Goal: Task Accomplishment & Management: Use online tool/utility

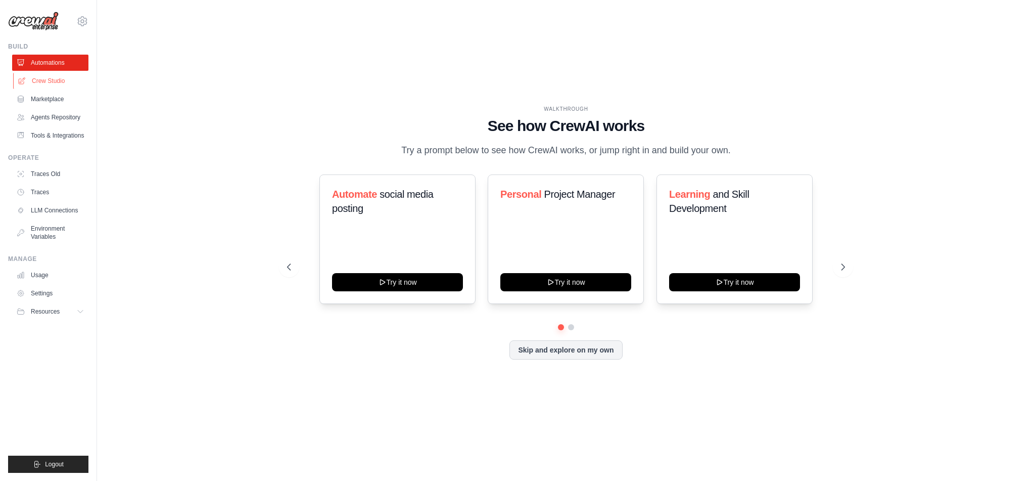
click at [41, 79] on link "Crew Studio" at bounding box center [51, 81] width 76 height 16
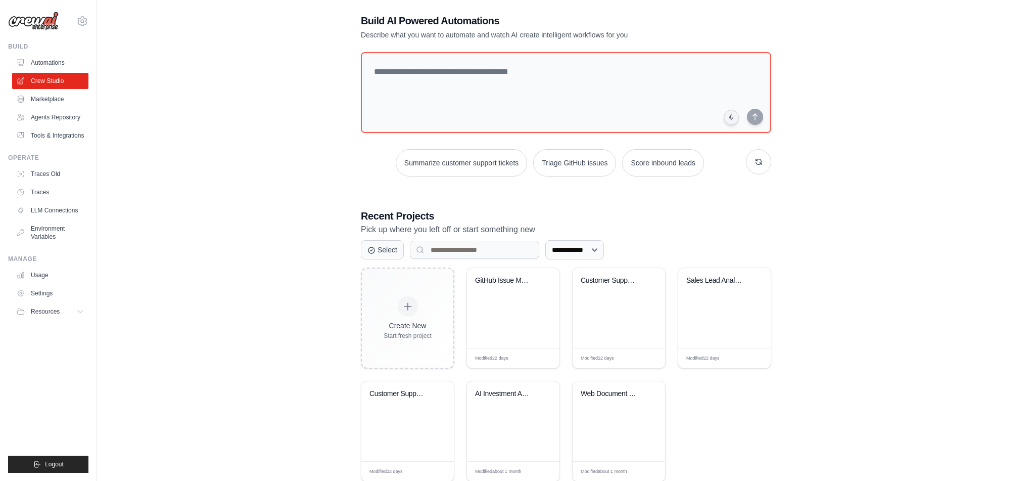
scroll to position [39, 0]
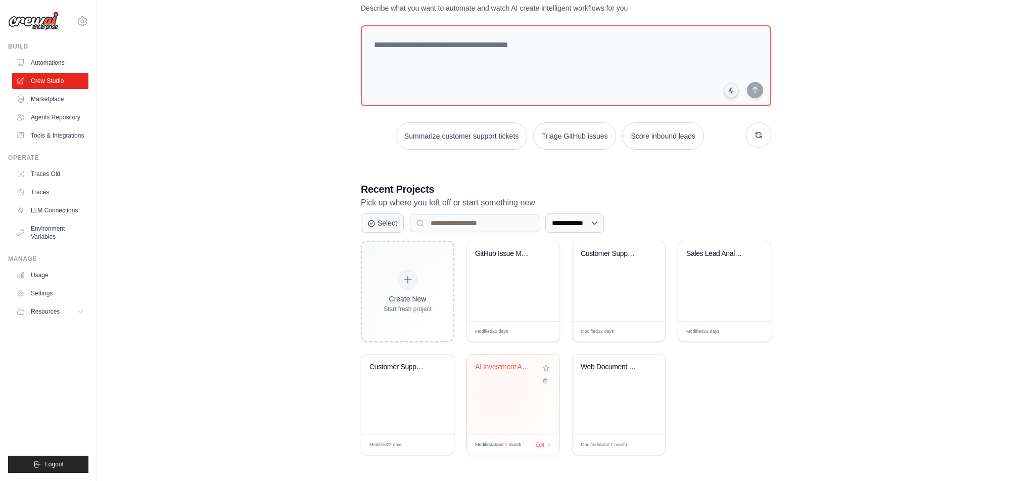
click at [500, 390] on div "AI Investment Analysis Firm" at bounding box center [513, 394] width 92 height 80
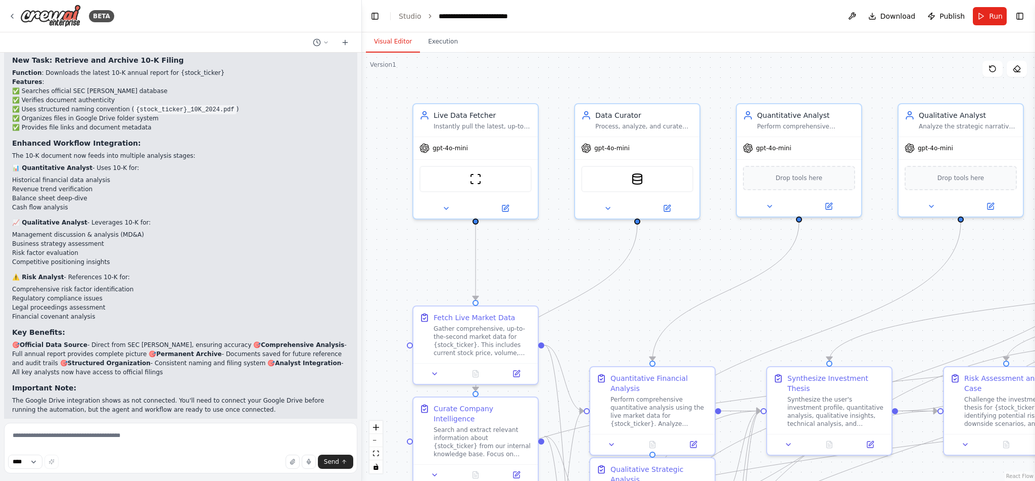
scroll to position [3875, 0]
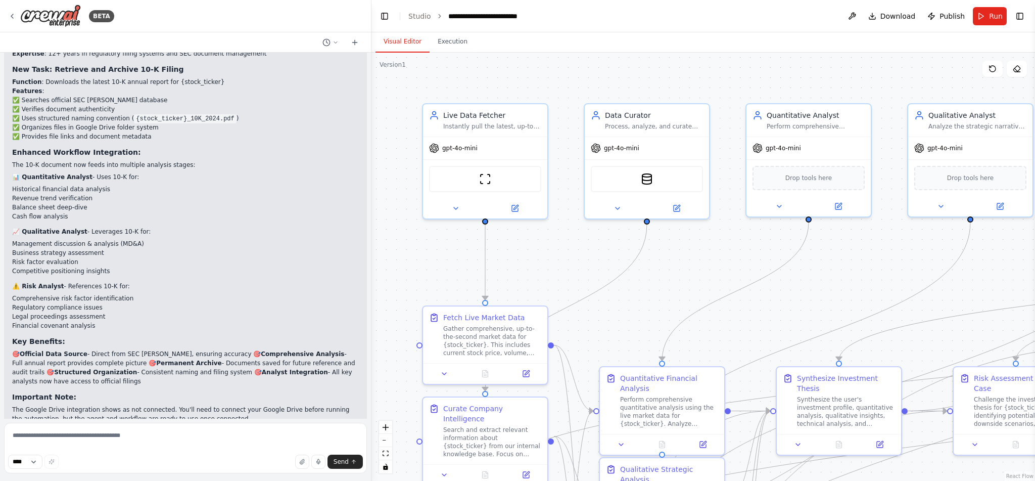
drag, startPoint x: 104, startPoint y: 151, endPoint x: 371, endPoint y: 157, distance: 267.9
click at [371, 157] on div "BETA Imagine you are building an elite, fully autonomous AI Investment Analysis…" at bounding box center [517, 240] width 1035 height 481
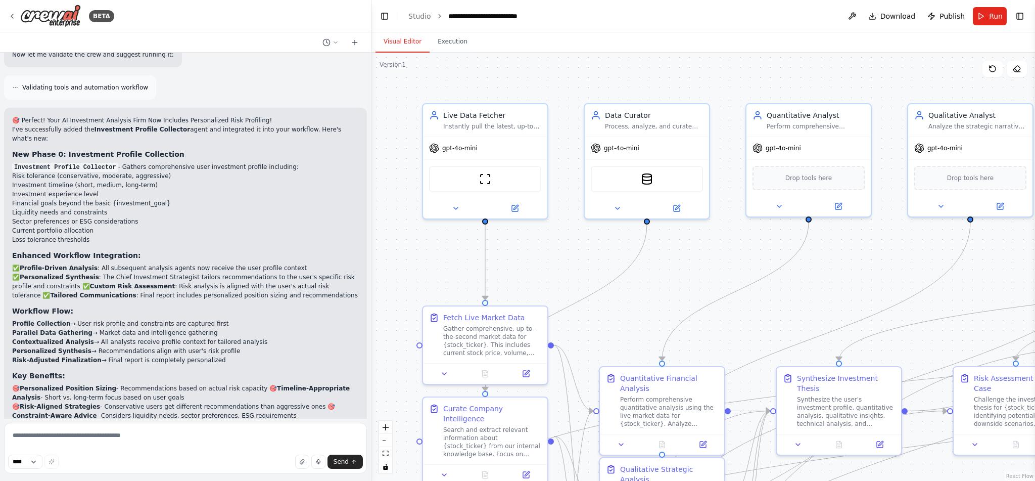
scroll to position [2649, 0]
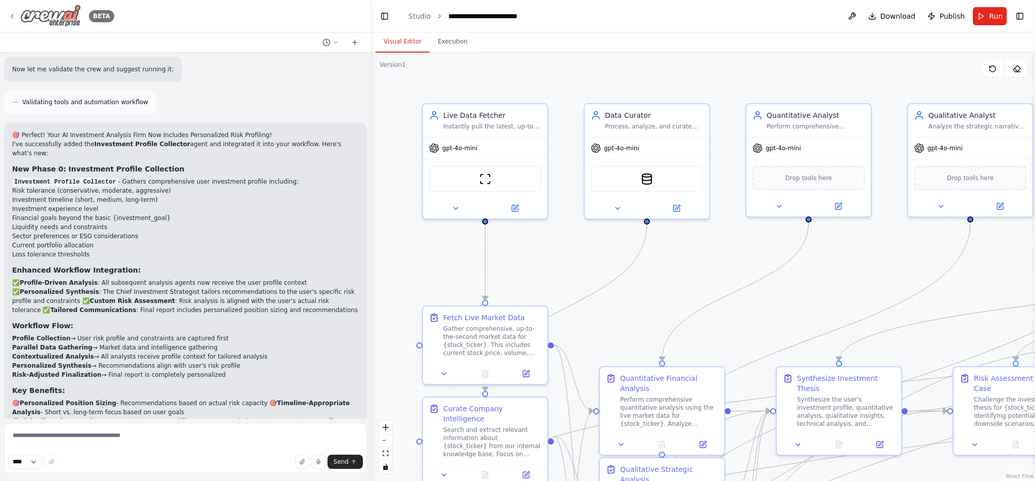
click at [10, 15] on icon at bounding box center [12, 16] width 8 height 8
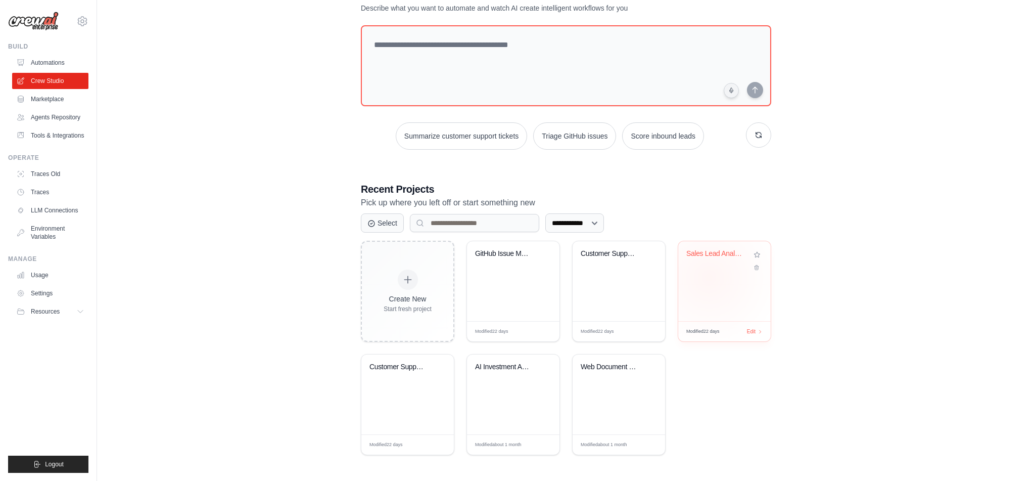
click at [708, 277] on div "Sales Lead Analysis & Routing Autom..." at bounding box center [724, 281] width 92 height 80
click at [41, 81] on link "Crew Studio" at bounding box center [51, 81] width 76 height 16
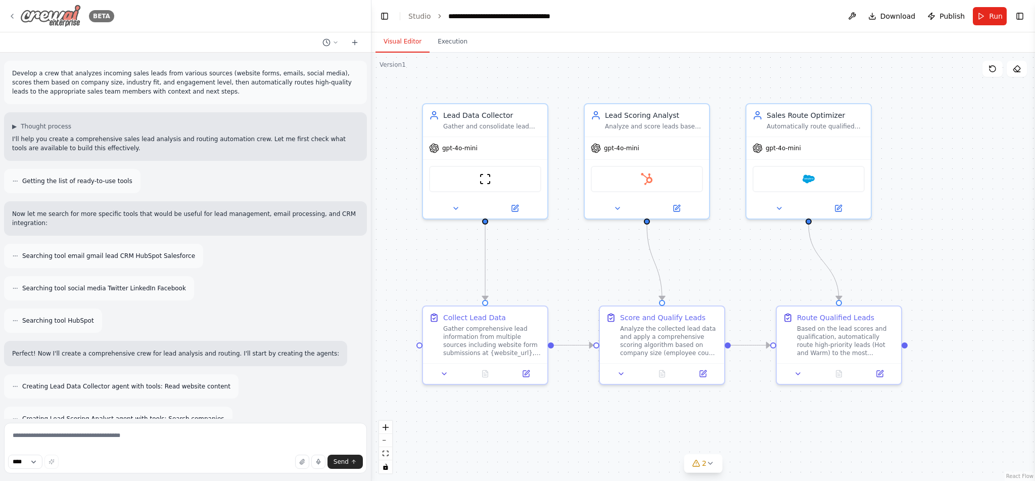
click at [14, 17] on icon at bounding box center [12, 16] width 8 height 8
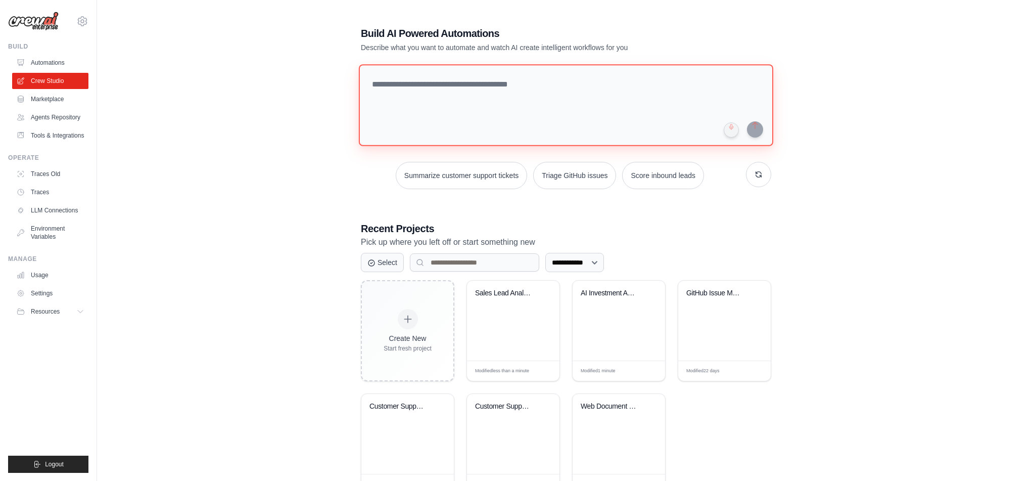
click at [468, 88] on textarea at bounding box center [566, 105] width 414 height 82
click at [468, 83] on textarea at bounding box center [566, 105] width 414 height 82
click at [761, 175] on button "button" at bounding box center [758, 174] width 25 height 25
click at [631, 180] on button "Create email marketing campaigns" at bounding box center [642, 175] width 126 height 27
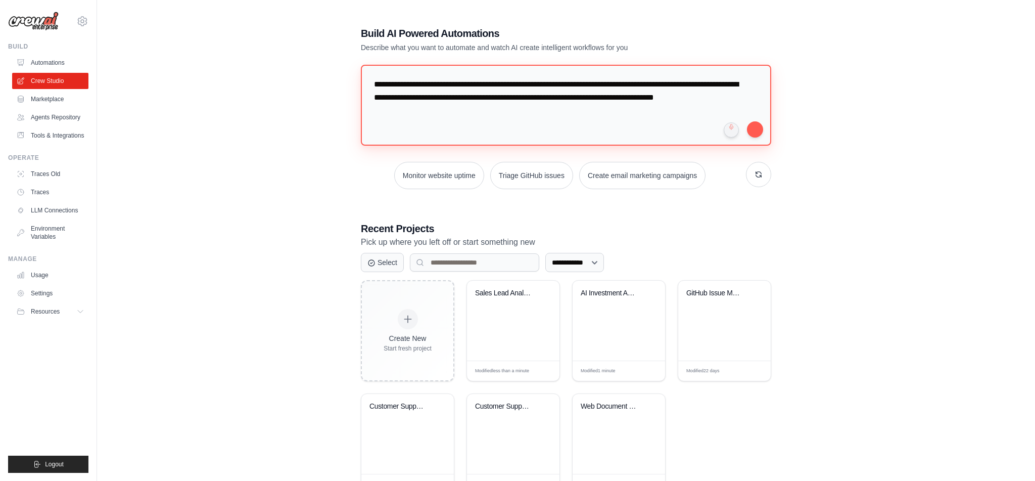
drag, startPoint x: 473, startPoint y: 113, endPoint x: 347, endPoint y: 80, distance: 130.2
click at [347, 80] on div "**********" at bounding box center [566, 260] width 906 height 500
type textarea "**********"
click at [756, 129] on button "submit" at bounding box center [755, 129] width 16 height 16
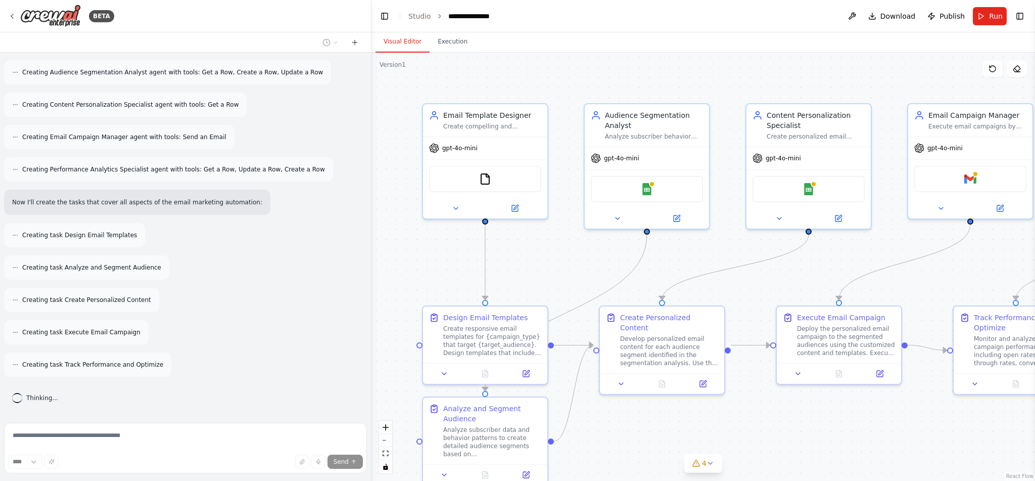
scroll to position [501, 0]
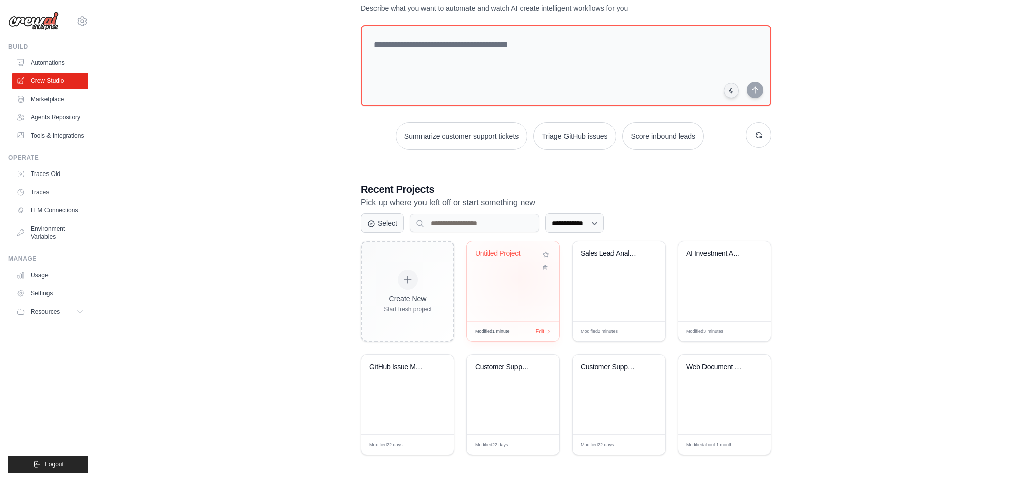
click at [518, 278] on div "Untitled Project" at bounding box center [513, 281] width 92 height 80
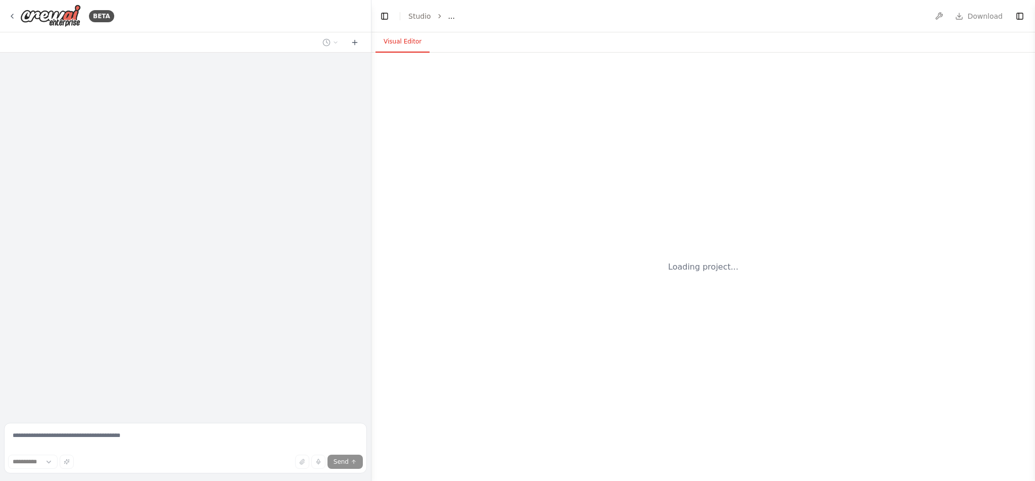
select select "****"
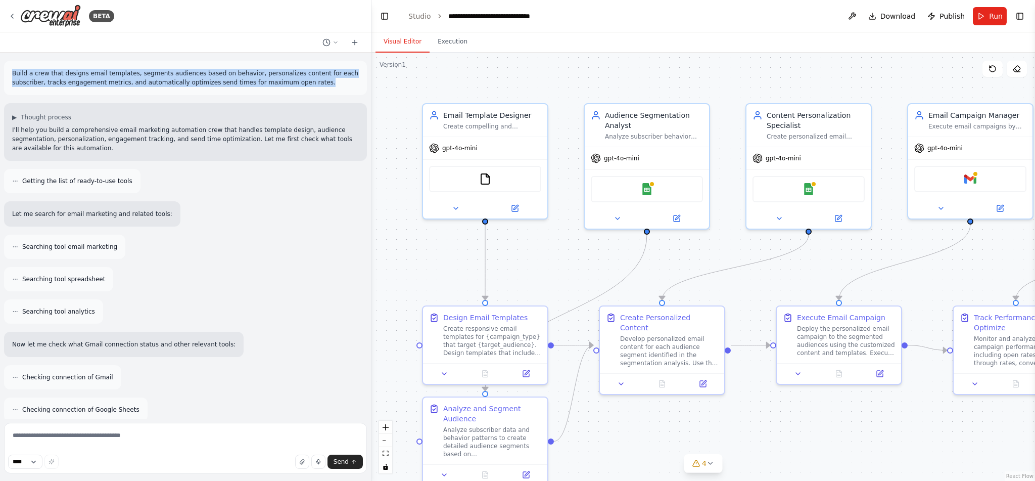
drag, startPoint x: 315, startPoint y: 82, endPoint x: 5, endPoint y: 71, distance: 310.0
click at [5, 71] on div "Build a crew that designs email templates, segments audiences based on behavior…" at bounding box center [185, 78] width 363 height 34
copy p "Build a crew that designs email templates, segments audiences based on behavior…"
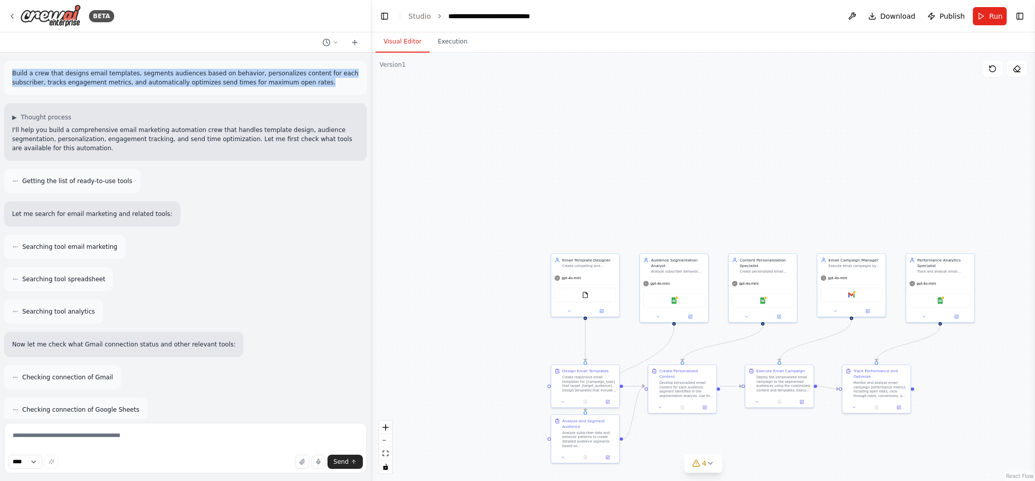
click at [279, 78] on p "Build a crew that designs email templates, segments audiences based on behavior…" at bounding box center [185, 78] width 347 height 18
drag, startPoint x: 318, startPoint y: 82, endPoint x: 8, endPoint y: 72, distance: 310.4
click at [8, 72] on div "Build a crew that designs email templates, segments audiences based on behavior…" at bounding box center [185, 78] width 363 height 34
copy p "Build a crew that designs email templates, segments audiences based on behavior…"
click at [322, 84] on p "Build a crew that designs email templates, segments audiences based on behavior…" at bounding box center [185, 78] width 347 height 18
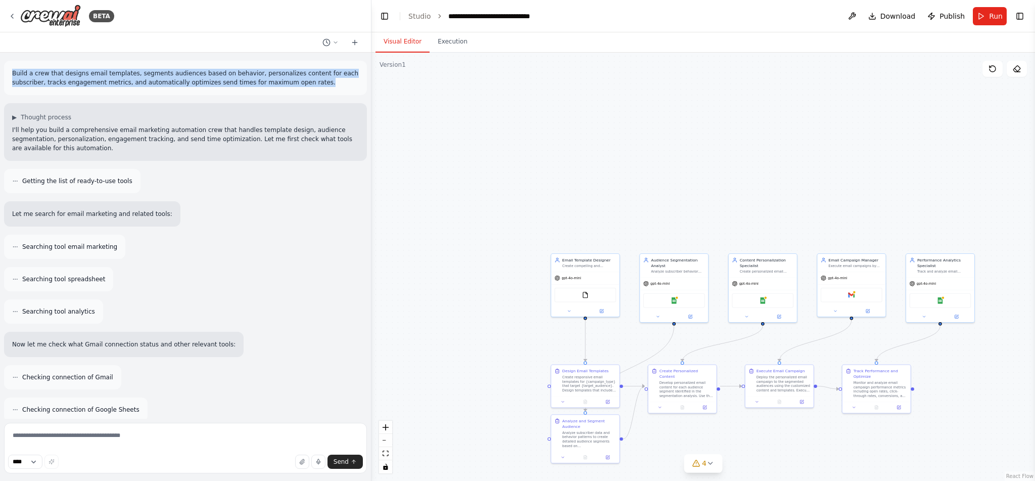
drag, startPoint x: 327, startPoint y: 83, endPoint x: 6, endPoint y: 72, distance: 321.1
click at [6, 72] on div "Build a crew that designs email templates, segments audiences based on behavior…" at bounding box center [185, 78] width 363 height 34
copy p "Build a crew that designs email templates, segments audiences based on behavior…"
click at [629, 76] on div ".deletable-edge-delete-btn { width: 20px; height: 20px; border: 0px solid #ffff…" at bounding box center [703, 267] width 664 height 428
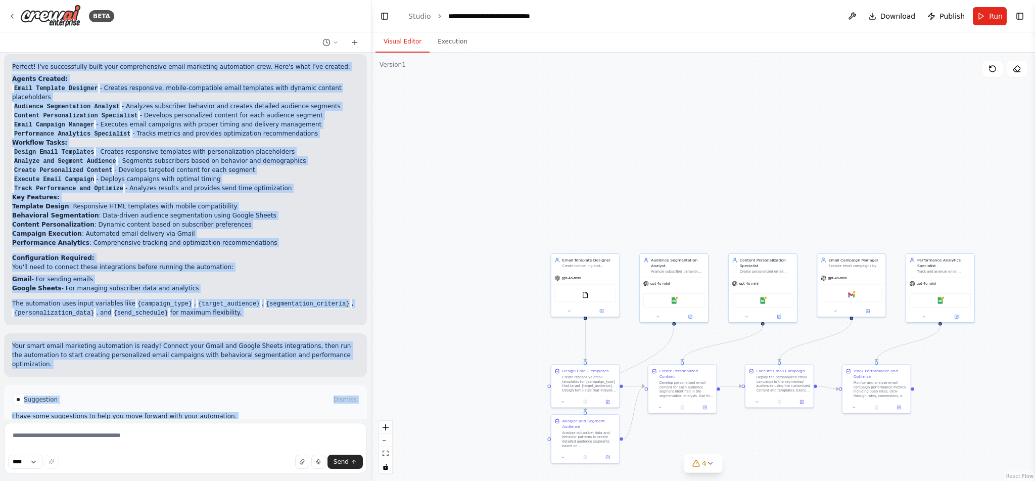
scroll to position [992, 0]
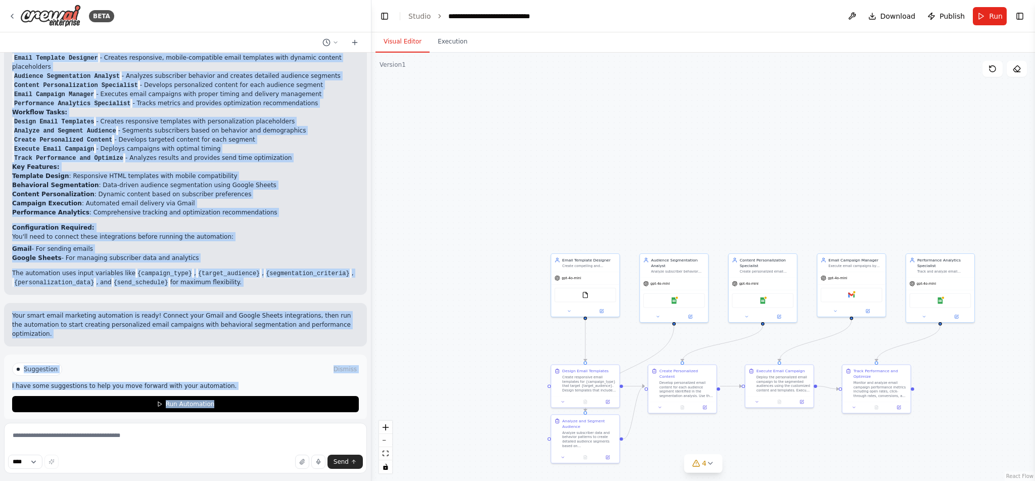
drag, startPoint x: 7, startPoint y: 112, endPoint x: 261, endPoint y: 281, distance: 305.1
click at [261, 281] on div "Build a crew that designs email templates, segments audiences based on behavior…" at bounding box center [185, 236] width 371 height 366
copy div "▶ Loremip dolorsi A'co adip eli seddo e temporincidid utlab etdolorem aliquaeni…"
